Goal: Task Accomplishment & Management: Complete application form

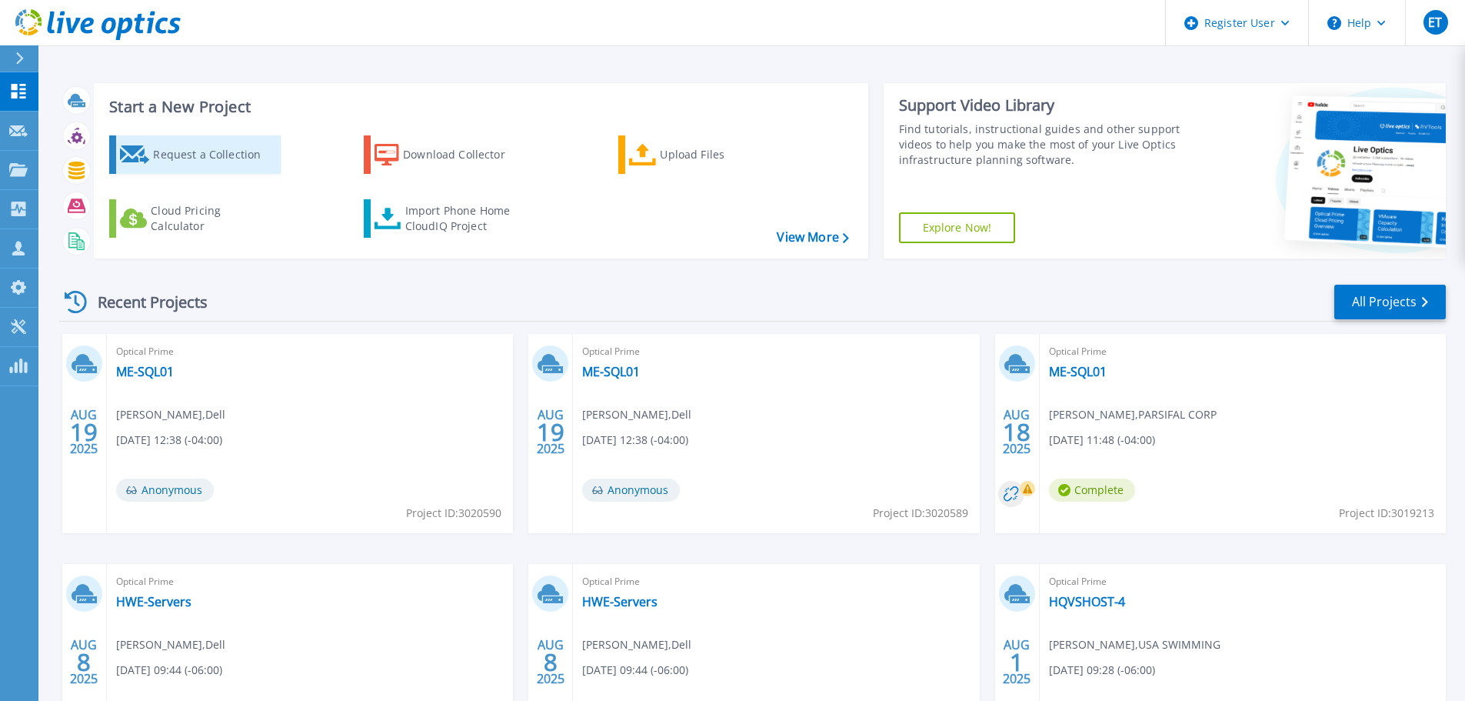
click at [182, 157] on div "Request a Collection" at bounding box center [214, 154] width 123 height 31
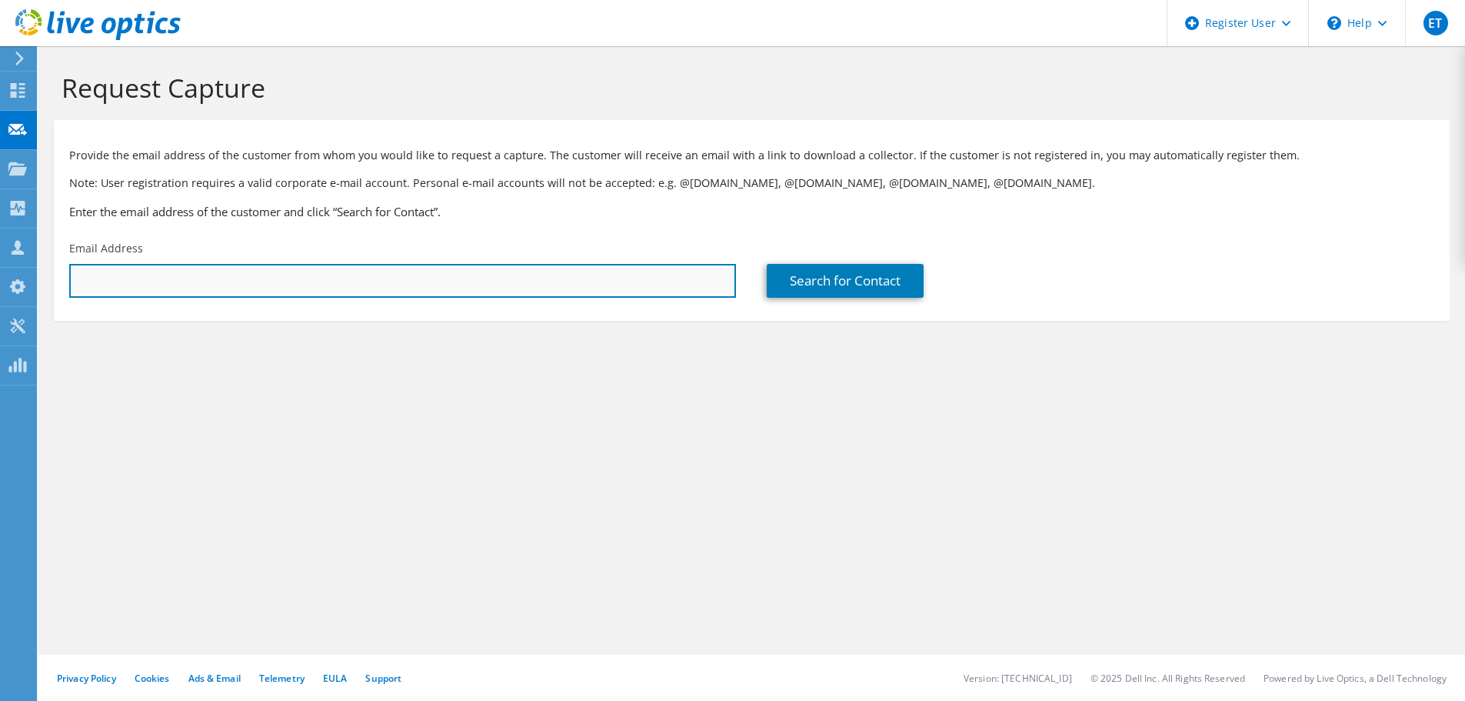
click at [135, 271] on input "text" at bounding box center [402, 281] width 667 height 34
paste input "[PERSON_NAME][EMAIL_ADDRESS][PERSON_NAME][DOMAIN_NAME]"
type input "[PERSON_NAME][EMAIL_ADDRESS][PERSON_NAME][DOMAIN_NAME]"
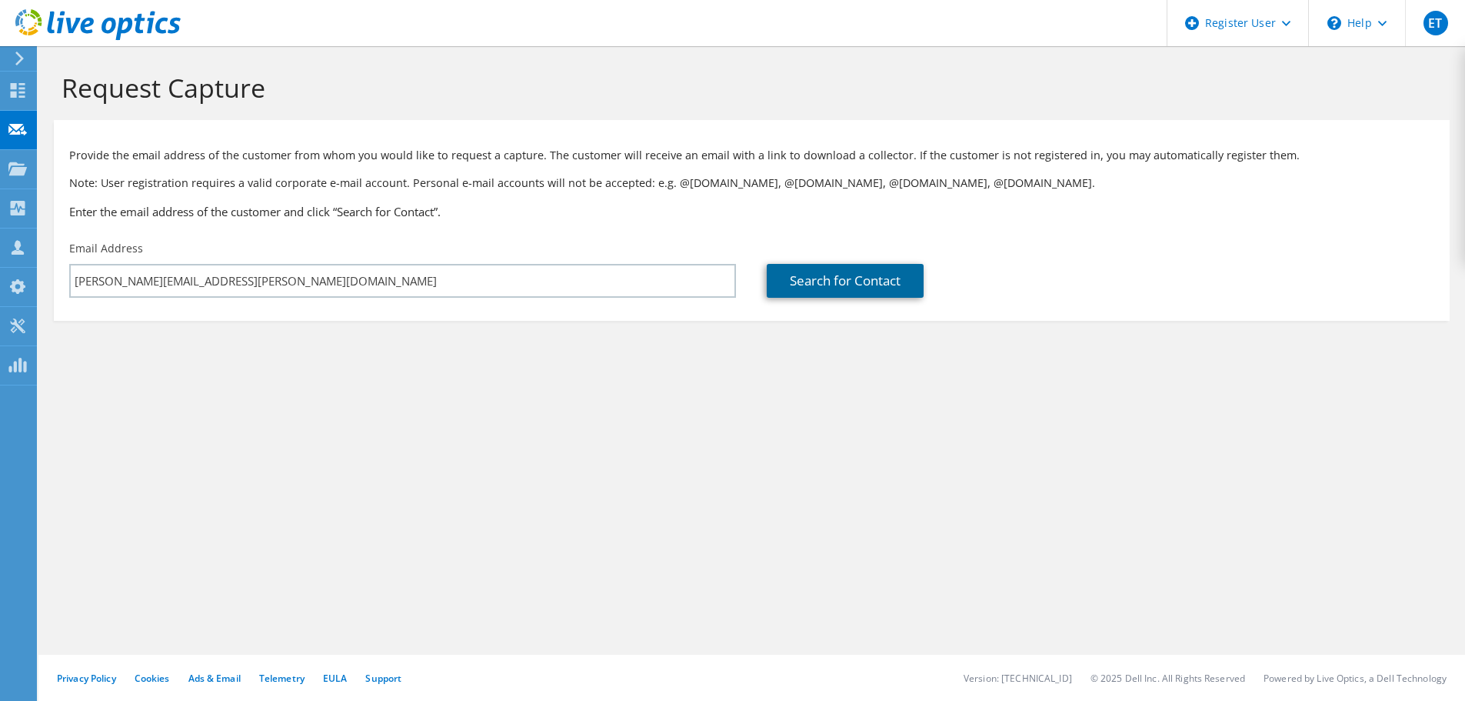
click at [808, 278] on link "Search for Contact" at bounding box center [845, 281] width 157 height 34
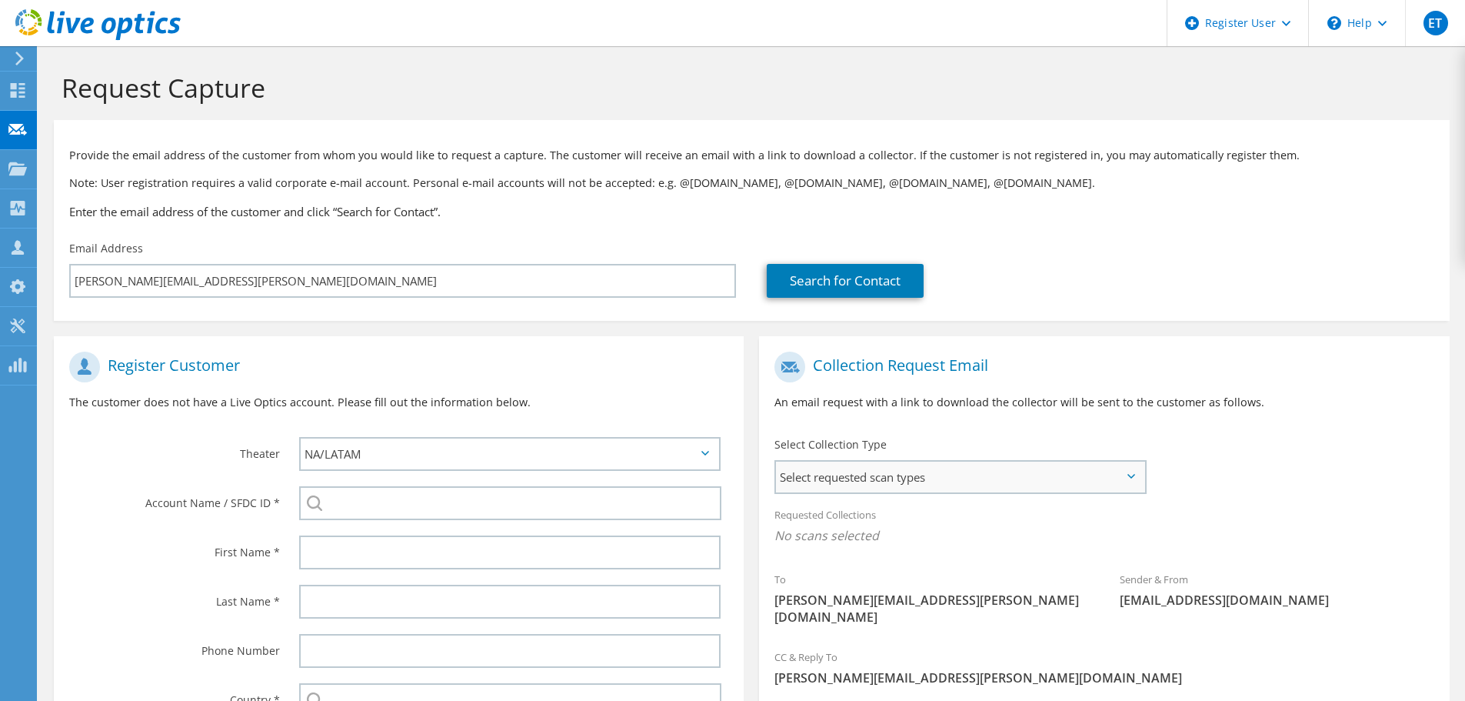
click at [803, 478] on span "Select requested scan types" at bounding box center [960, 476] width 368 height 31
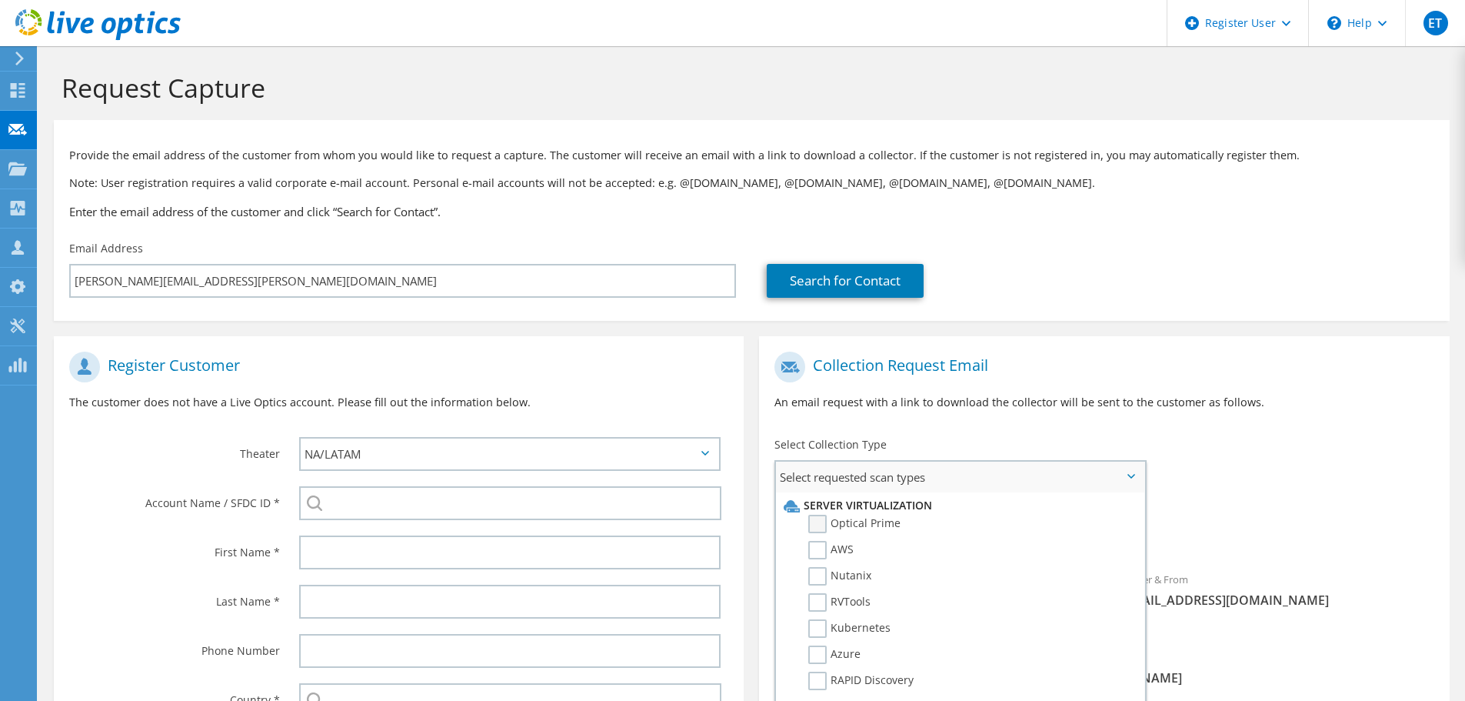
click at [820, 525] on label "Optical Prime" at bounding box center [854, 524] width 92 height 18
click at [0, 0] on input "Optical Prime" at bounding box center [0, 0] width 0 height 0
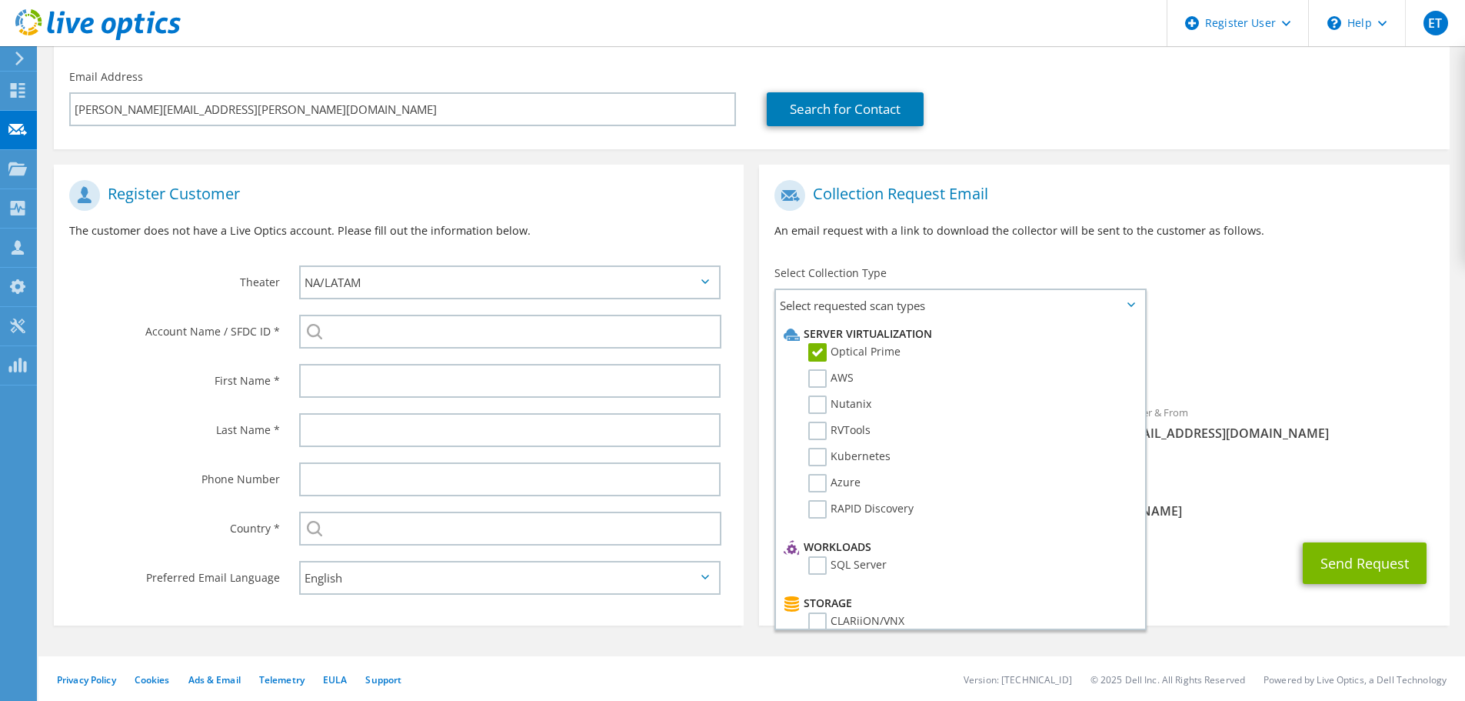
scroll to position [173, 0]
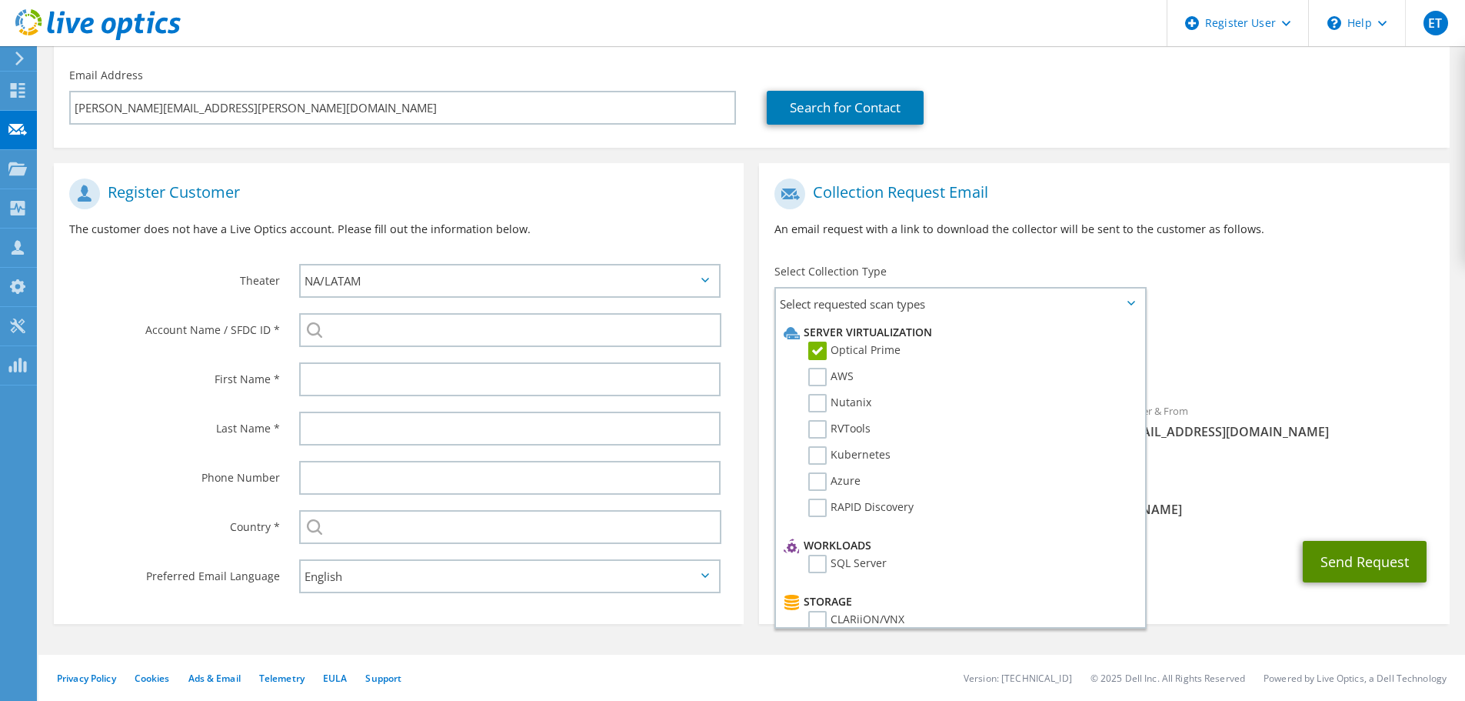
click at [1355, 551] on button "Send Request" at bounding box center [1365, 562] width 124 height 42
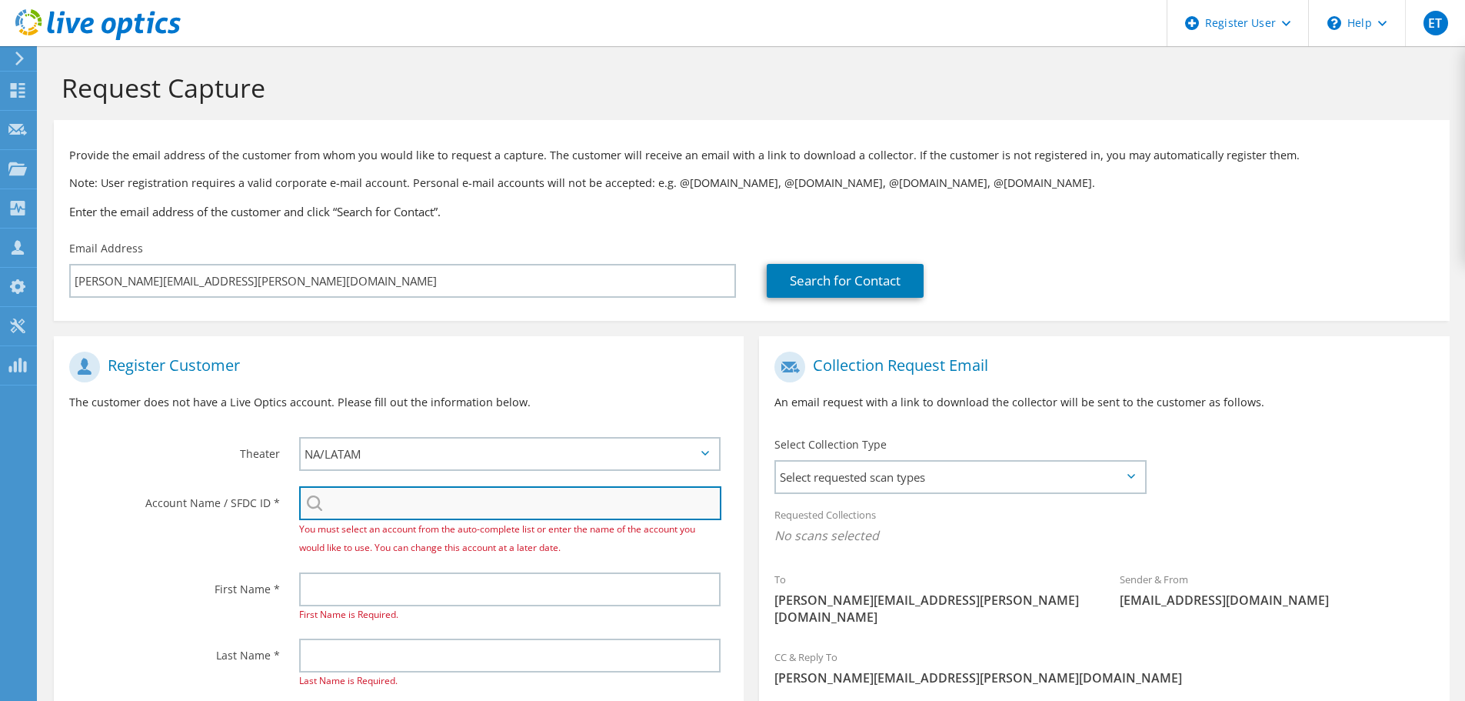
click at [388, 489] on input "search" at bounding box center [510, 503] width 422 height 34
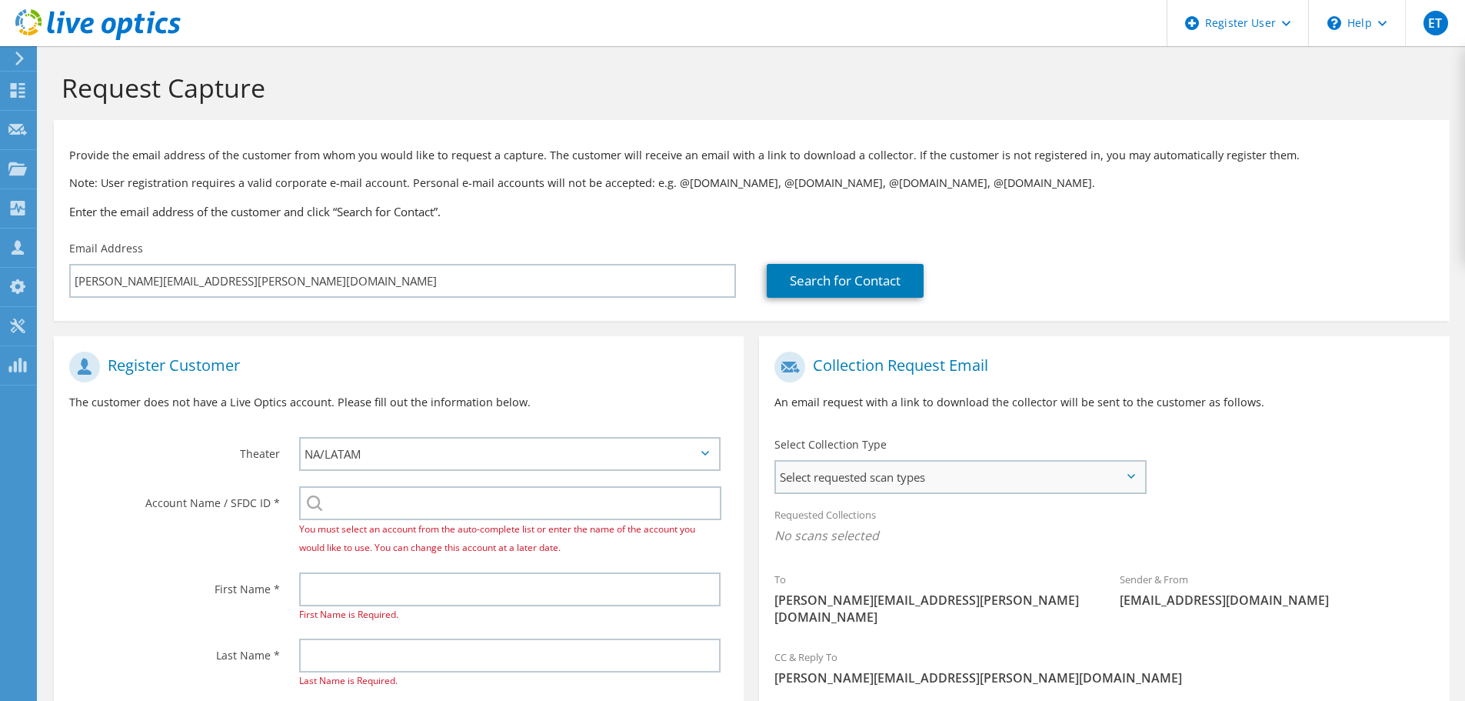
click at [819, 483] on span "Select requested scan types" at bounding box center [960, 476] width 368 height 31
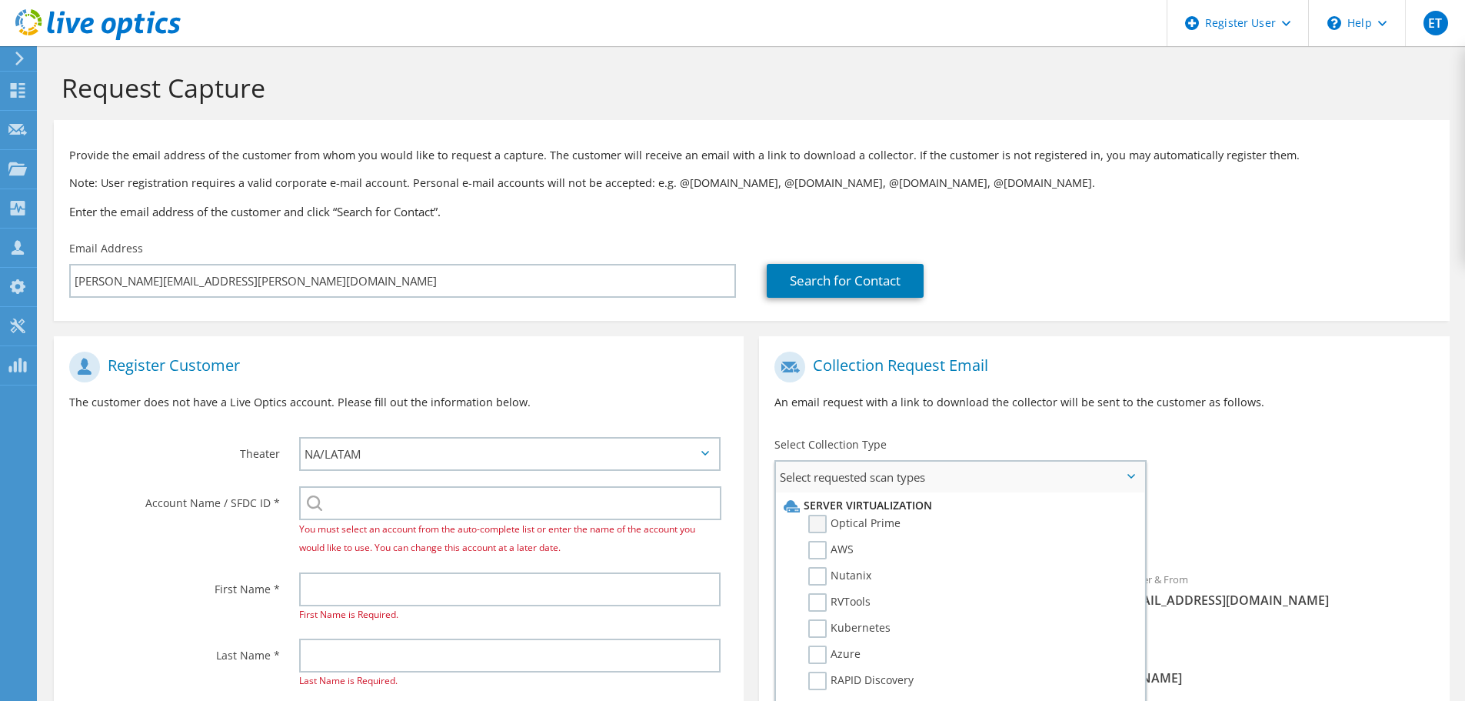
click at [811, 524] on label "Optical Prime" at bounding box center [854, 524] width 92 height 18
click at [0, 0] on input "Optical Prime" at bounding box center [0, 0] width 0 height 0
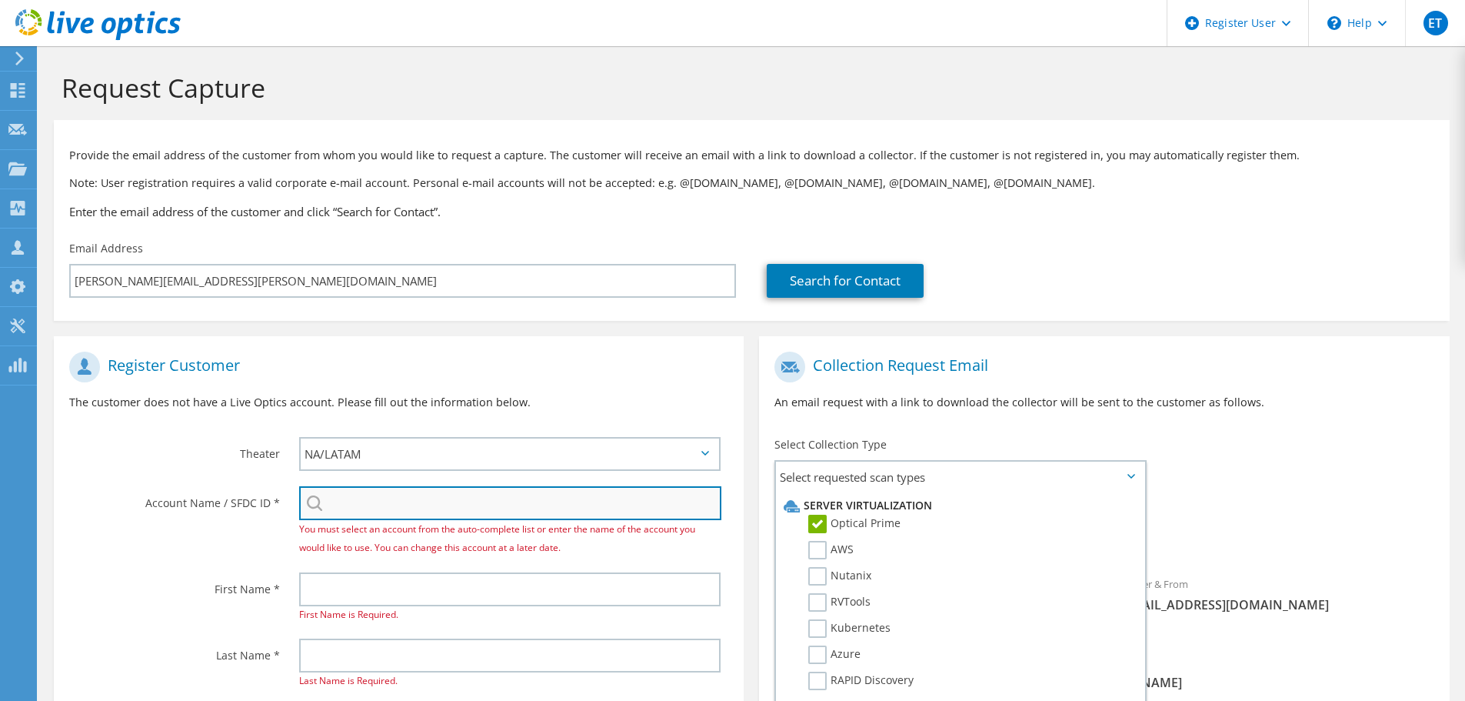
click at [447, 498] on input "search" at bounding box center [510, 503] width 422 height 34
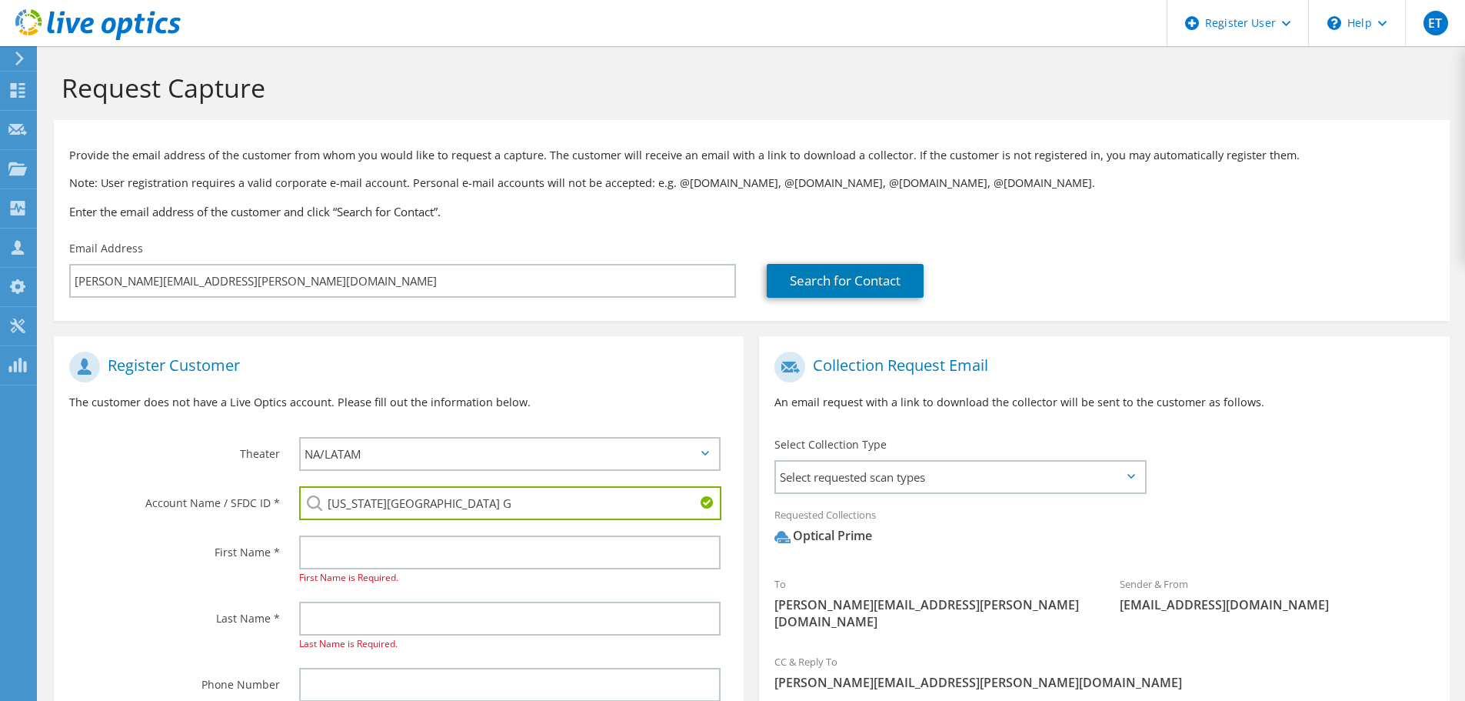
click at [439, 523] on li "[US_STATE] Springs Gazette, LLC : 3485170080" at bounding box center [407, 514] width 217 height 18
type input "[US_STATE] Springs Gazette, LLC : 3485170080"
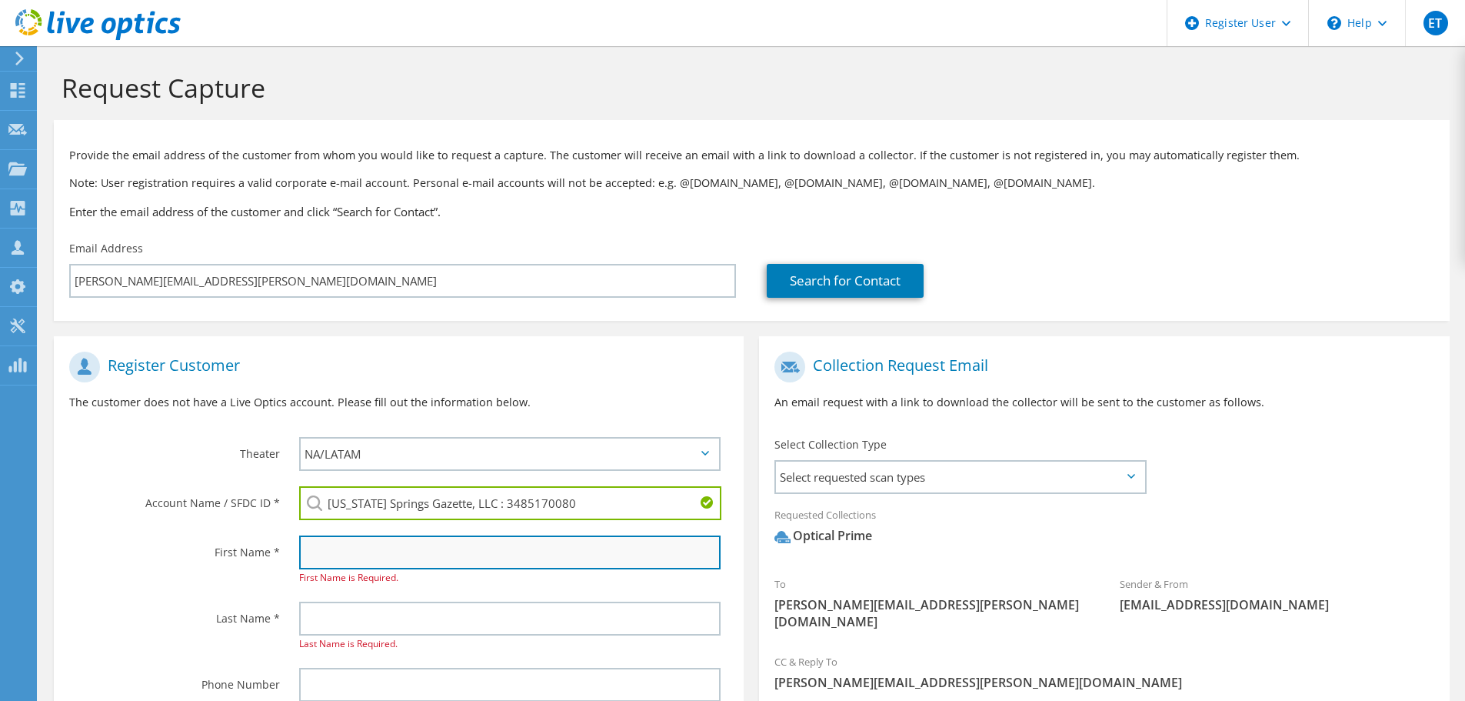
click at [422, 547] on input "text" at bounding box center [509, 552] width 421 height 34
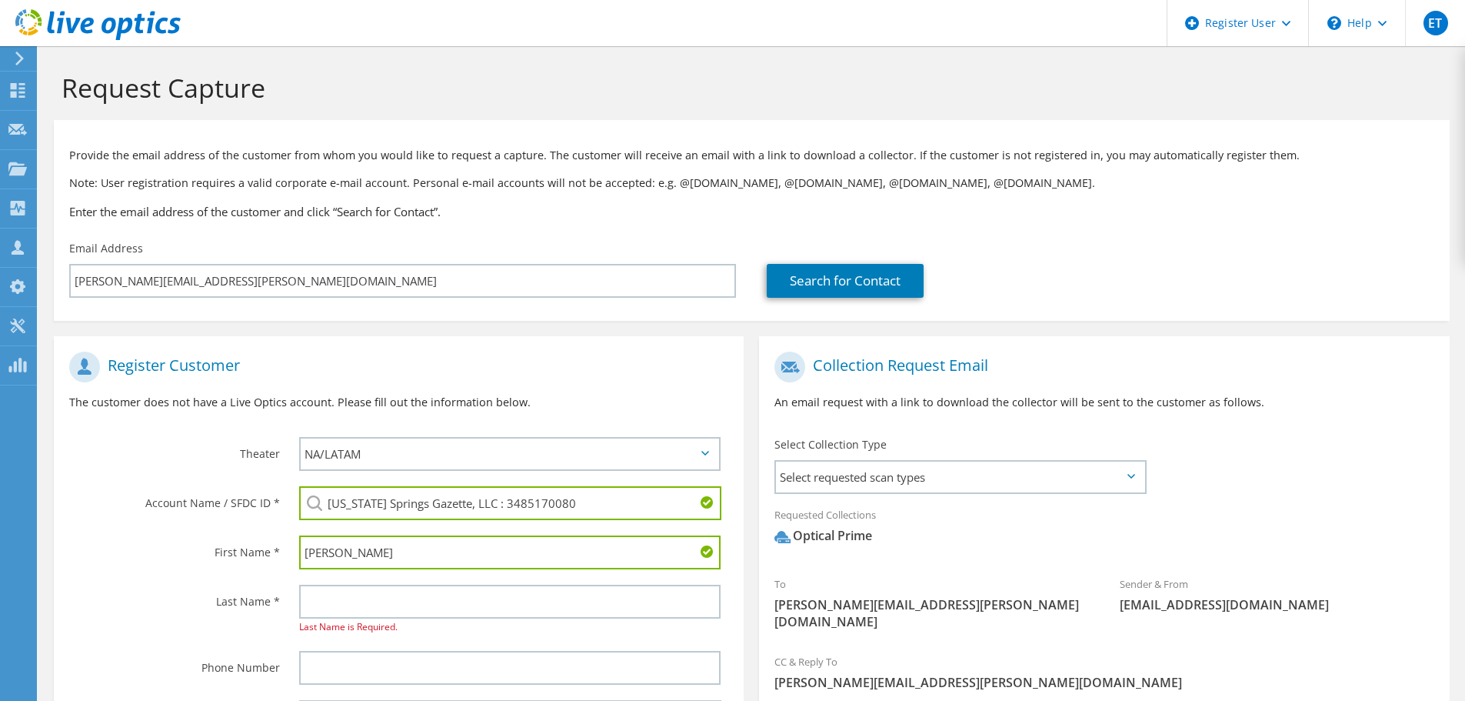
type input "[PERSON_NAME]"
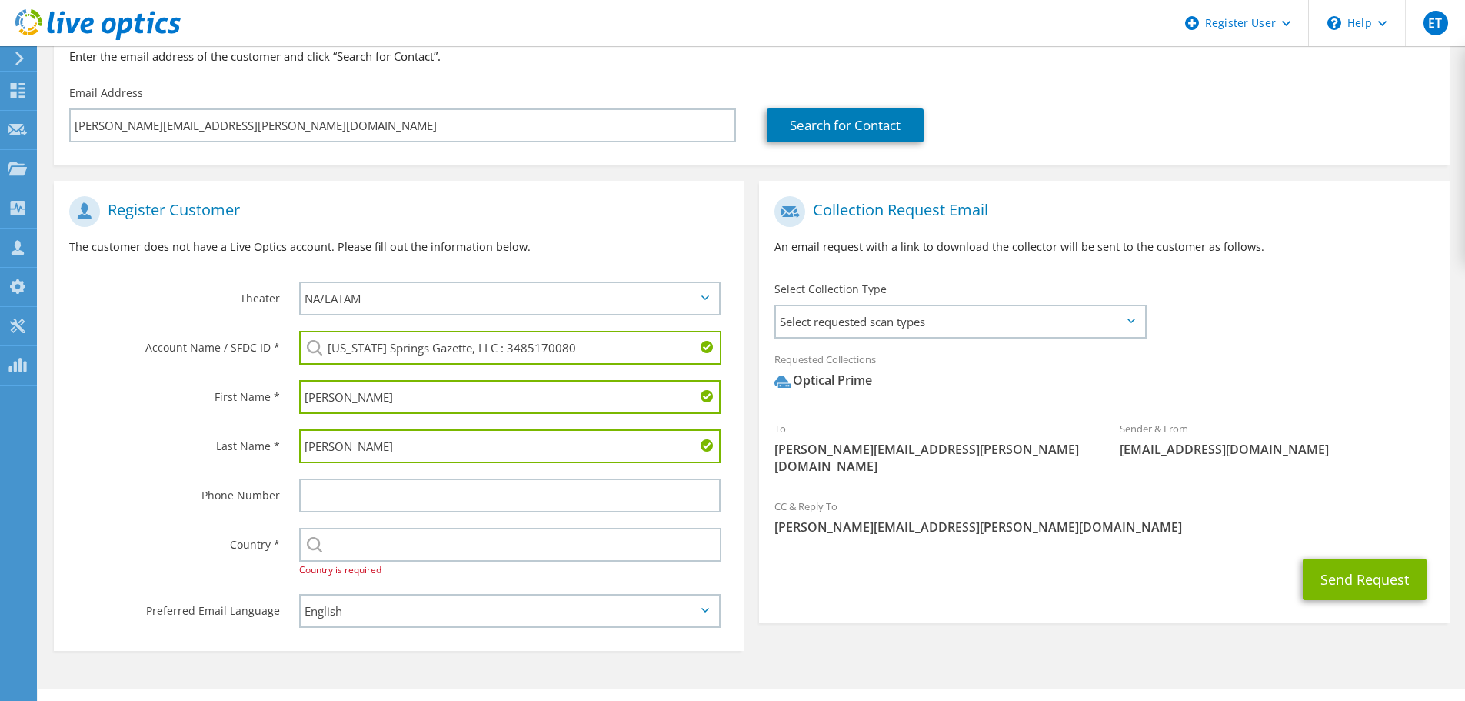
scroll to position [158, 0]
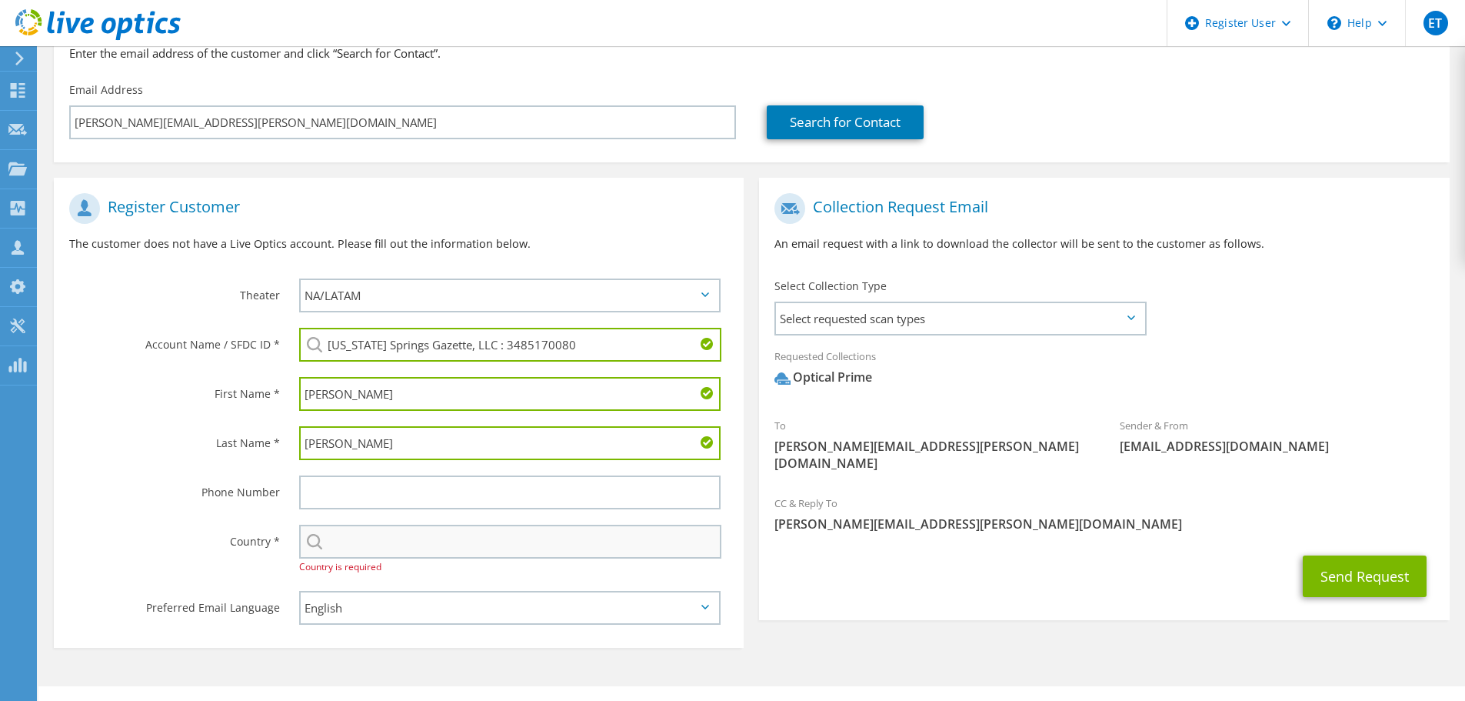
type input "[PERSON_NAME]"
click at [398, 542] on input "text" at bounding box center [510, 542] width 422 height 34
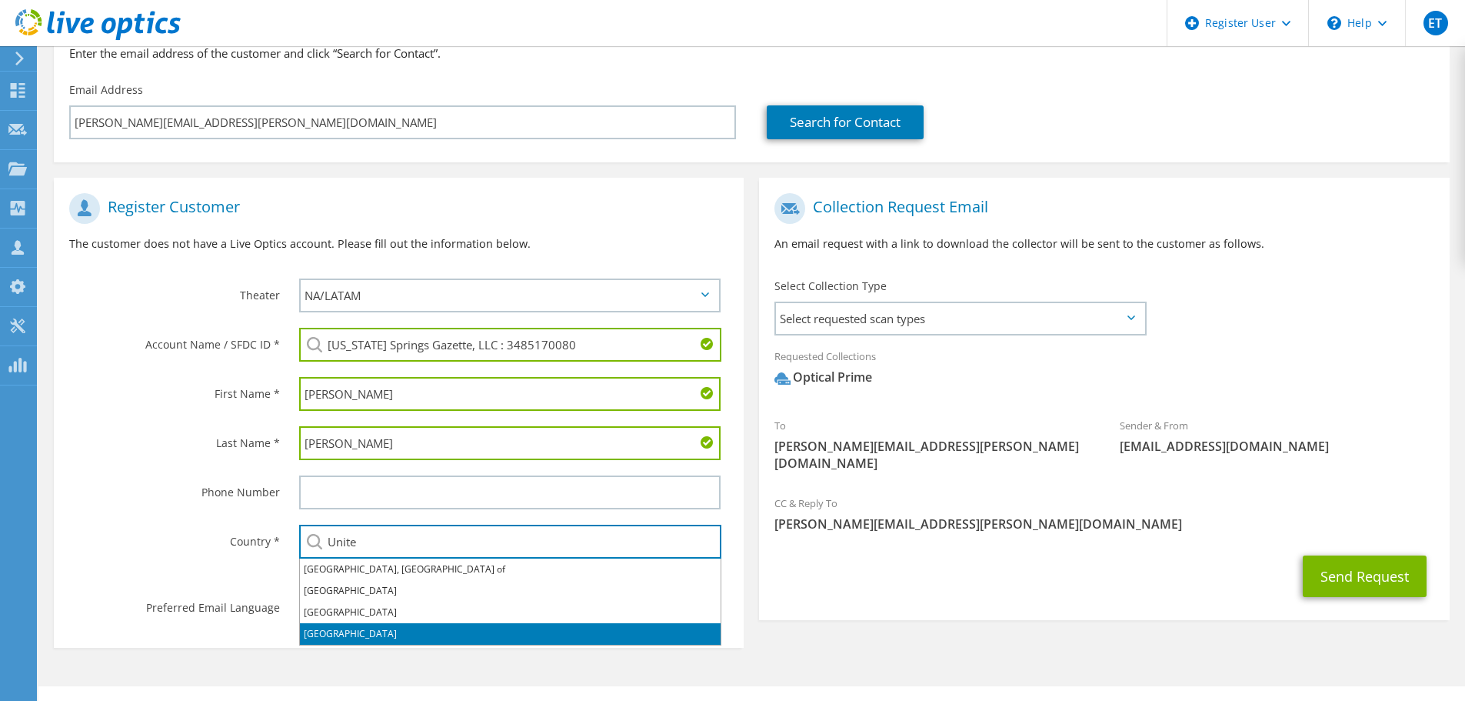
click at [331, 633] on li "[GEOGRAPHIC_DATA]" at bounding box center [510, 634] width 421 height 22
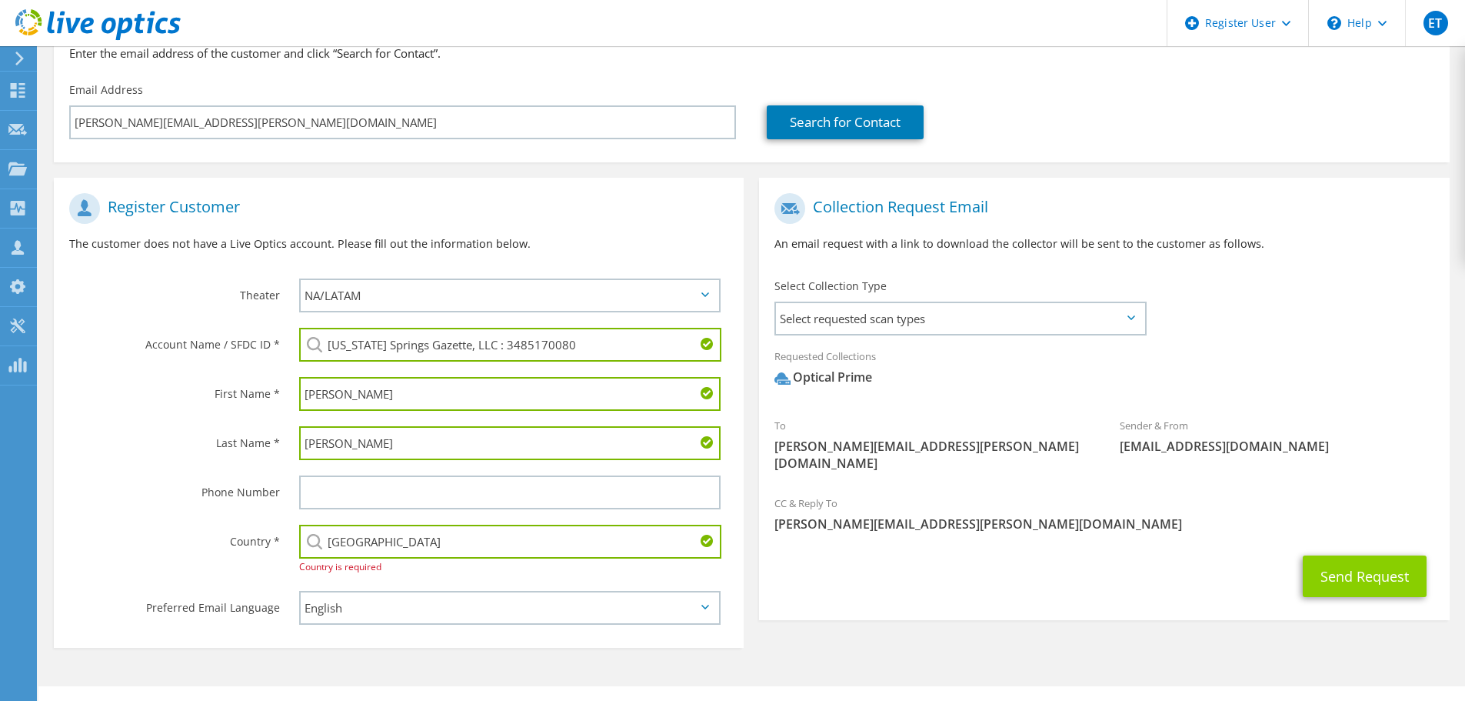
type input "[GEOGRAPHIC_DATA]"
click at [1387, 568] on button "Send Request" at bounding box center [1365, 576] width 124 height 42
